Goal: Browse casually: Explore the website without a specific task or goal

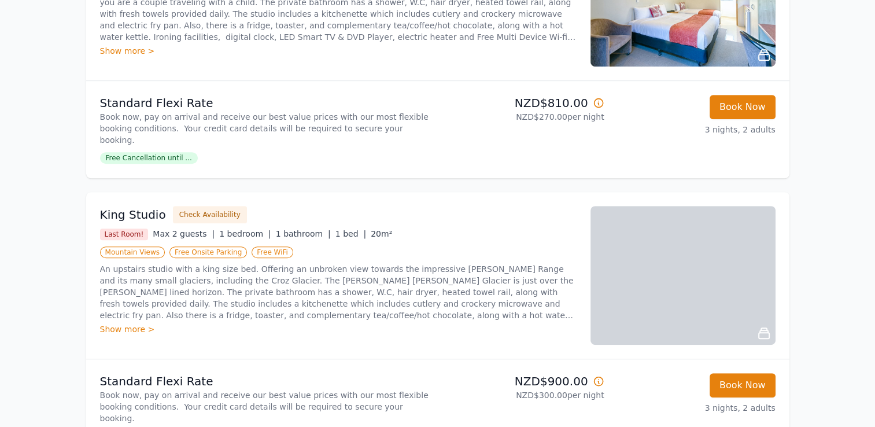
scroll to position [566, 0]
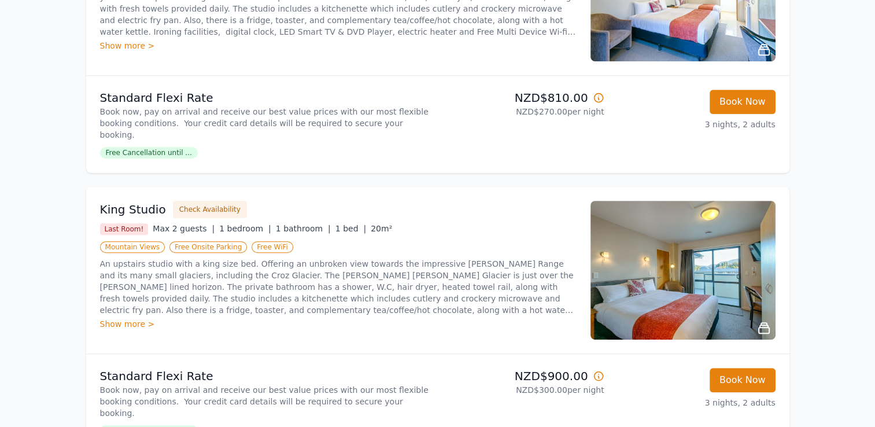
click at [720, 235] on img at bounding box center [683, 270] width 185 height 139
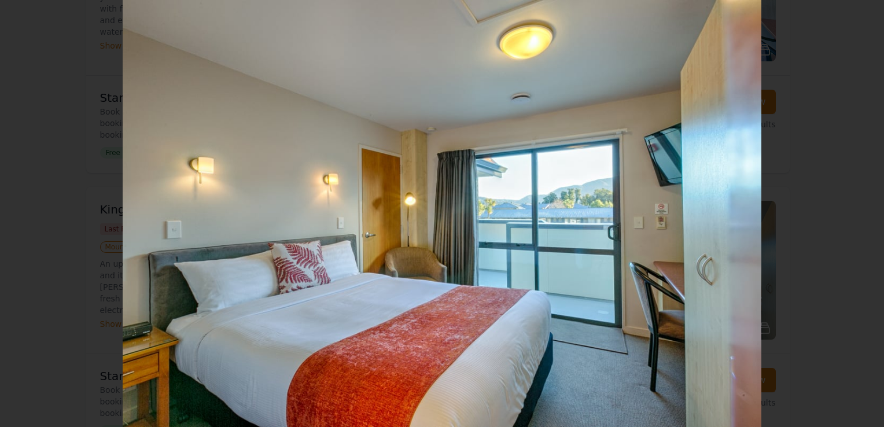
click at [860, 216] on icon "Show slide 2 of 4" at bounding box center [858, 214] width 28 height 28
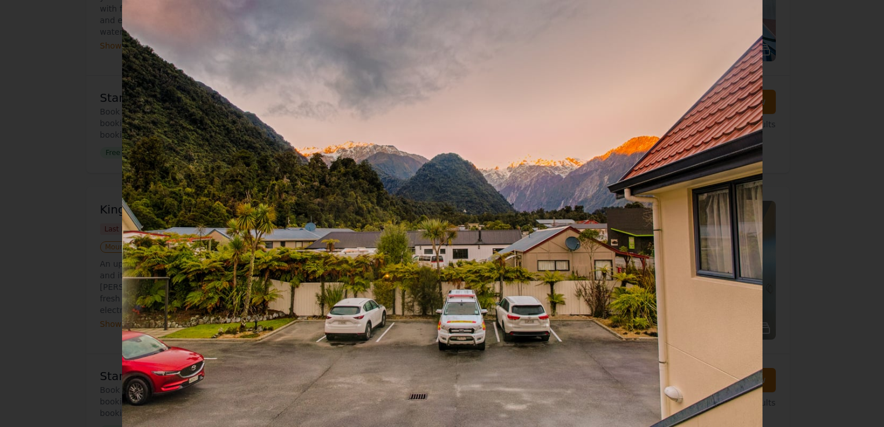
click at [860, 216] on icon "Show slide 3 of 4" at bounding box center [858, 214] width 28 height 28
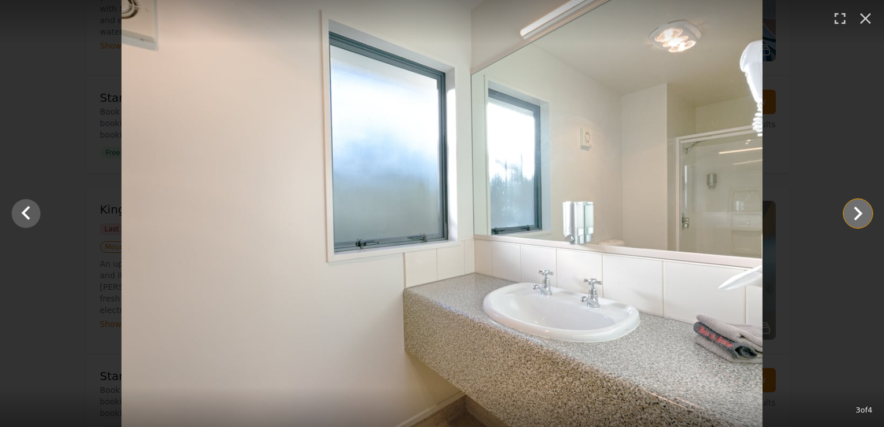
click at [860, 216] on icon "Show slide 4 of 4" at bounding box center [858, 214] width 28 height 28
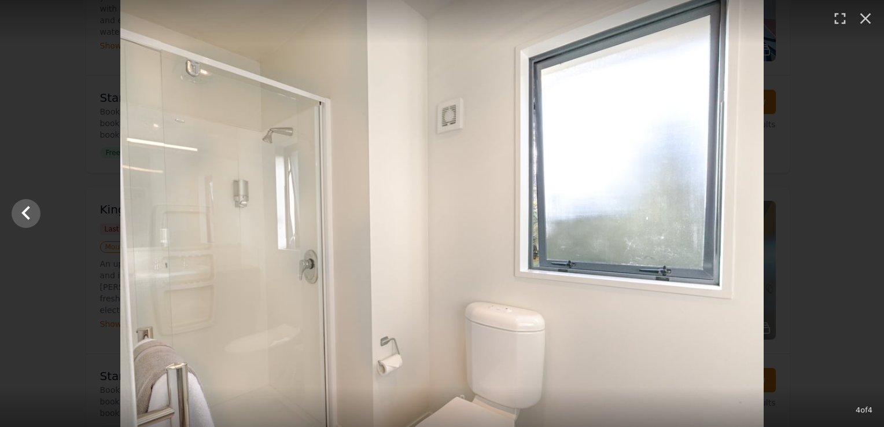
click at [860, 216] on div at bounding box center [442, 213] width 884 height 427
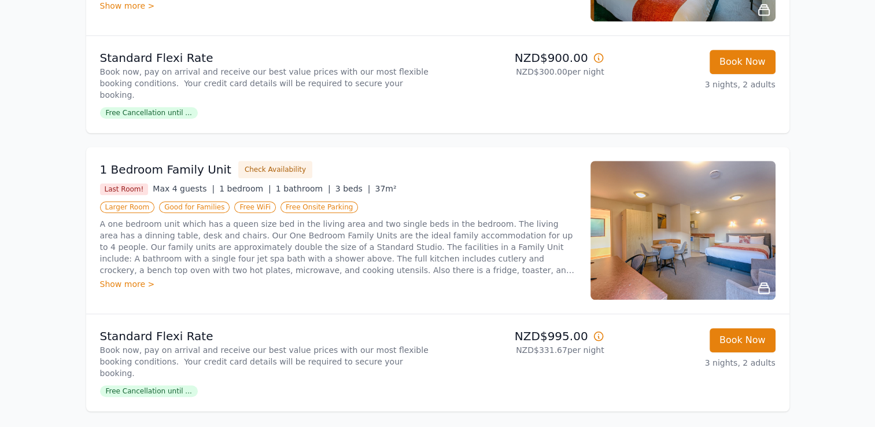
scroll to position [882, 0]
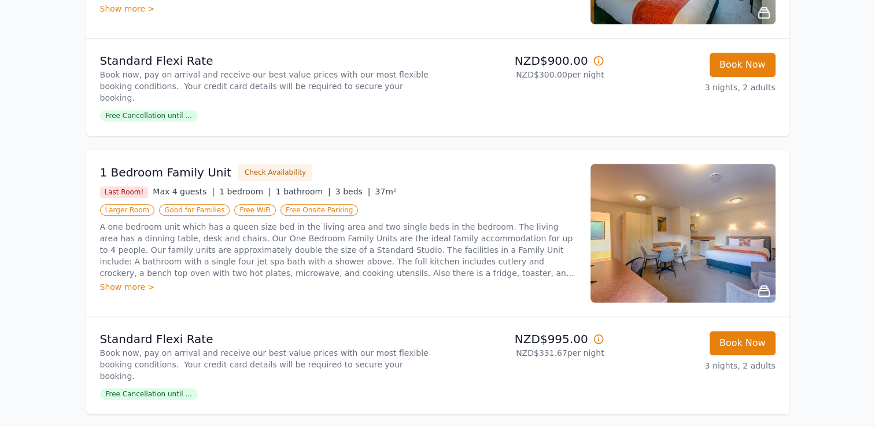
click at [716, 211] on img at bounding box center [683, 233] width 185 height 139
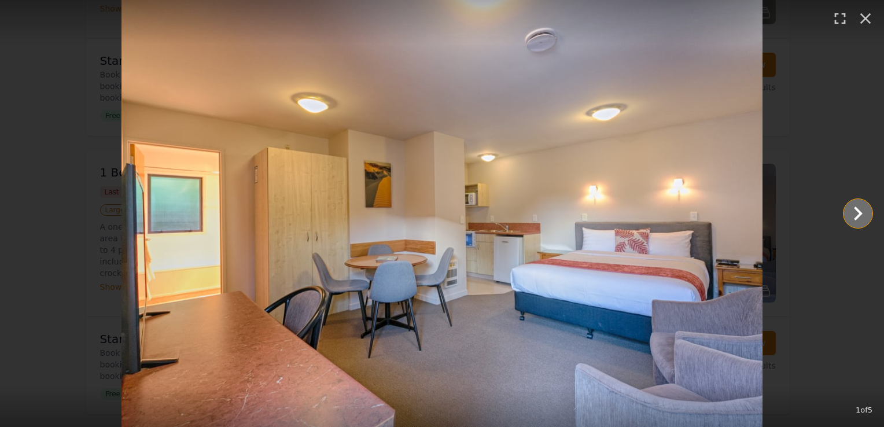
click at [860, 215] on icon "Show slide 2 of 5" at bounding box center [858, 214] width 9 height 14
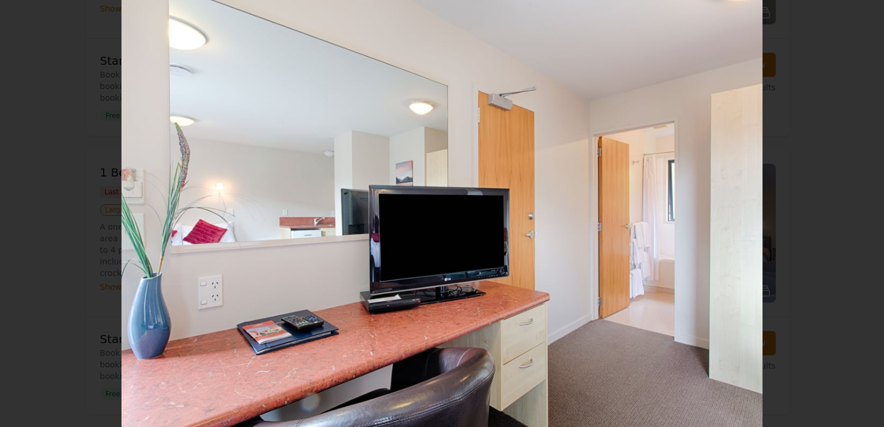
click at [860, 215] on icon "Show slide 3 of 5" at bounding box center [858, 214] width 9 height 14
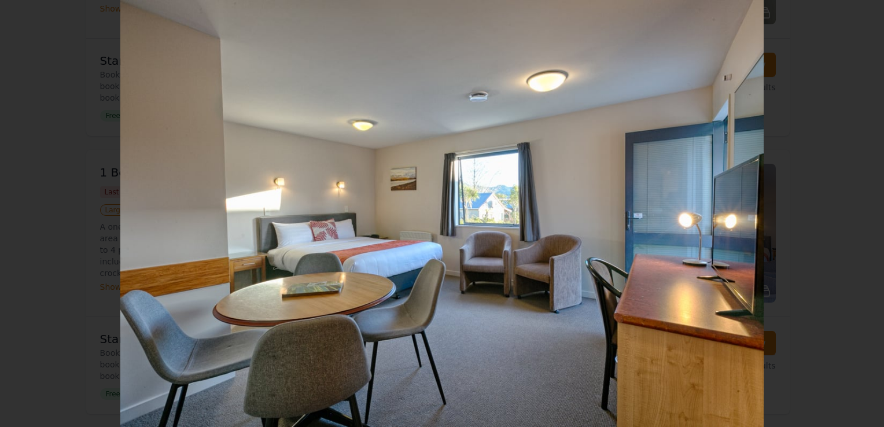
click at [860, 215] on icon "Show slide 4 of 5" at bounding box center [858, 214] width 9 height 14
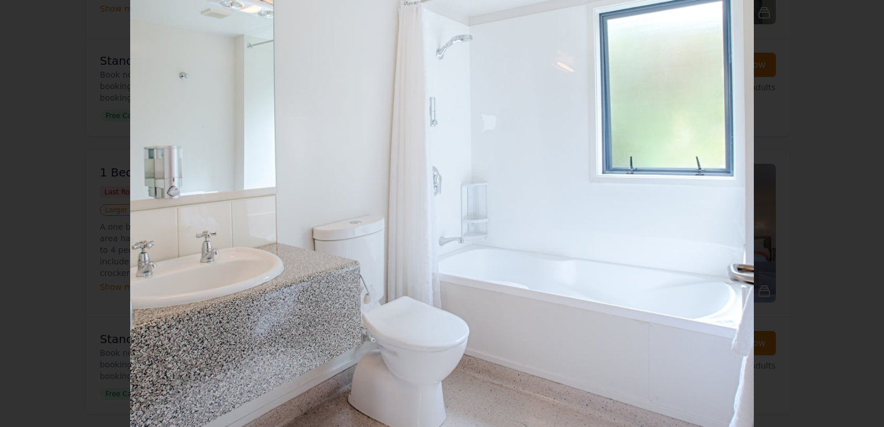
click at [860, 215] on icon "Show slide 5 of 5" at bounding box center [858, 214] width 9 height 14
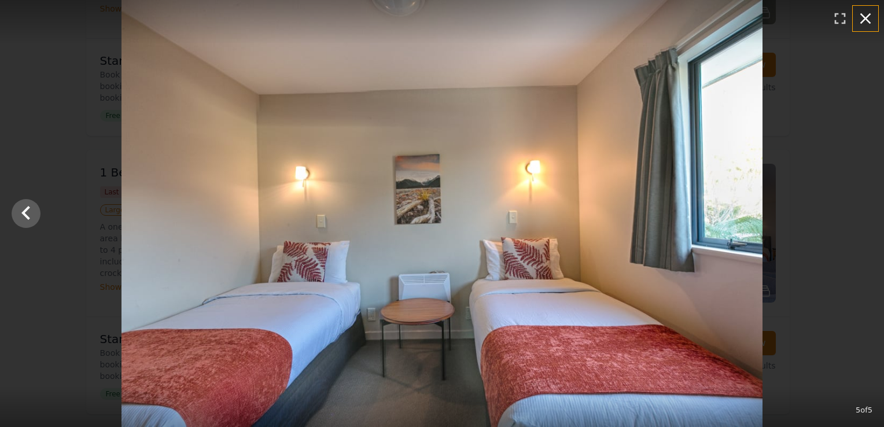
click at [863, 19] on icon "button" at bounding box center [865, 18] width 19 height 19
